Goal: Navigation & Orientation: Go to known website

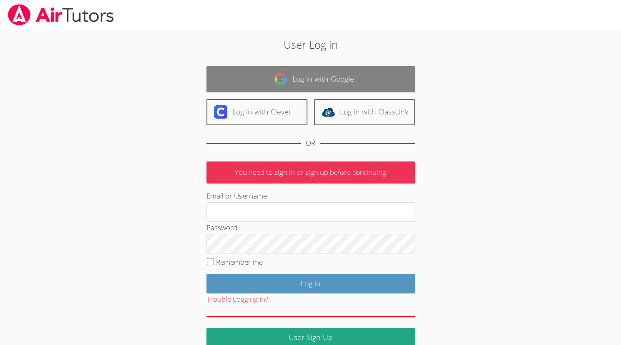
click at [338, 71] on link "Log in with Google" at bounding box center [310, 79] width 208 height 26
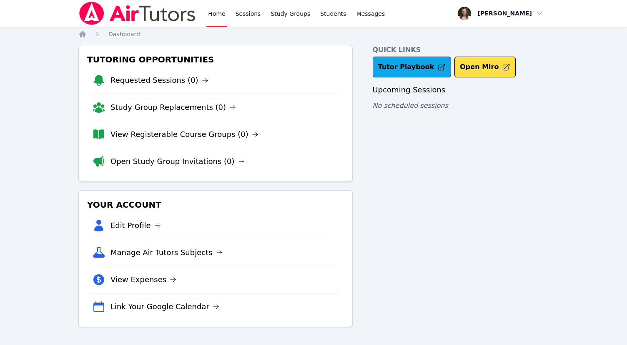
drag, startPoint x: 285, startPoint y: 129, endPoint x: 550, endPoint y: 125, distance: 265.5
click at [550, 125] on div "Home Sessions Study Groups Students Messages Open user menu [PERSON_NAME] Open …" at bounding box center [313, 172] width 627 height 345
click at [251, 27] on div "Home Sessions Study Groups Students Messages Open user menu [PERSON_NAME] Open …" at bounding box center [313, 172] width 627 height 345
